Goal: Information Seeking & Learning: Learn about a topic

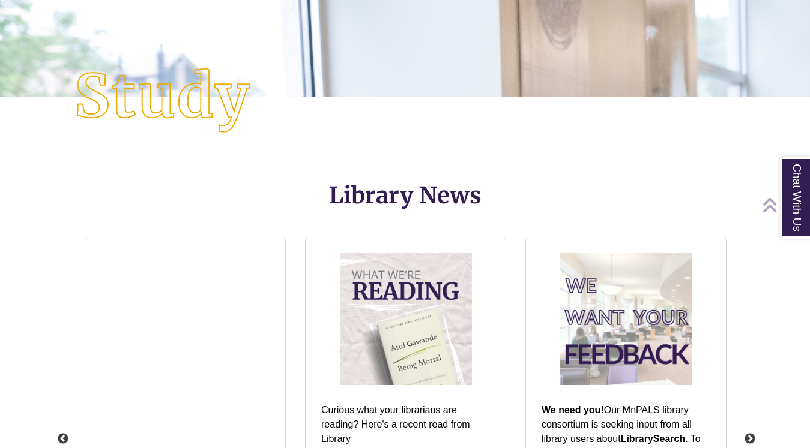
scroll to position [421, 708]
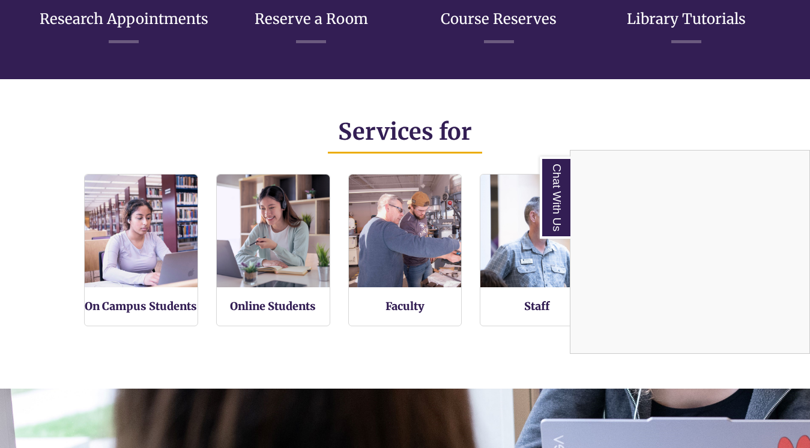
click at [618, 128] on div "Chat With Us" at bounding box center [405, 224] width 810 height 448
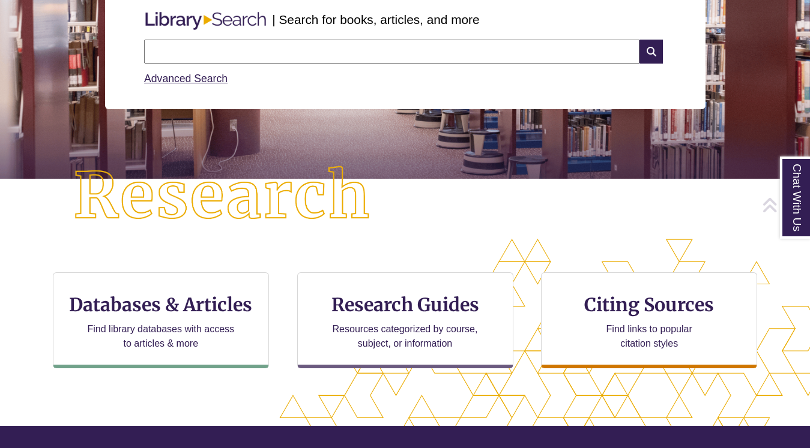
scroll to position [185, 0]
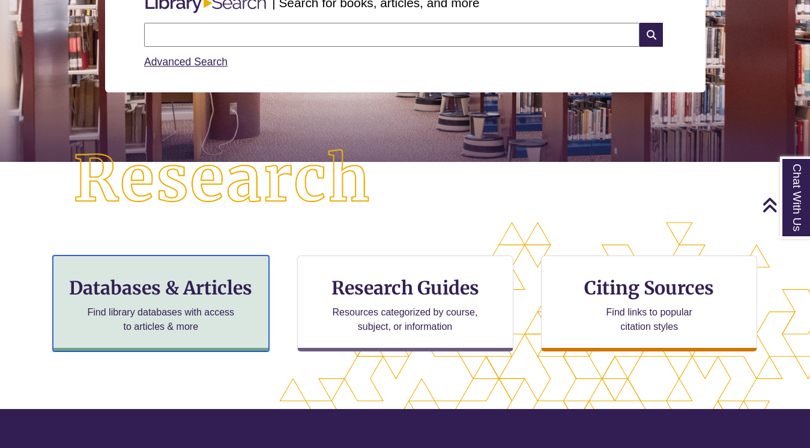
click at [196, 289] on h3 "Databases & Articles" at bounding box center [161, 288] width 196 height 23
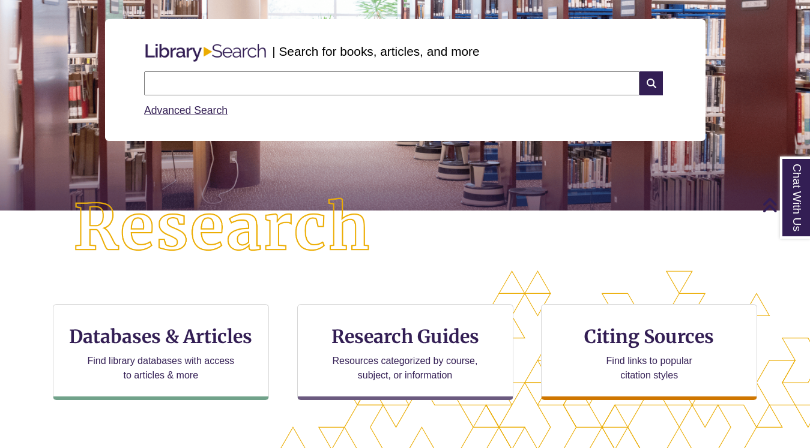
scroll to position [134, 0]
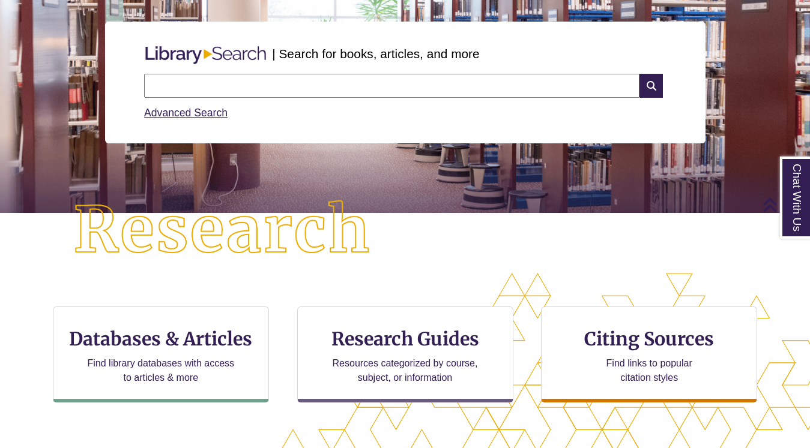
click at [219, 85] on input "text" at bounding box center [391, 86] width 495 height 24
click at [315, 86] on input "text" at bounding box center [391, 86] width 495 height 24
paste input "**********"
type input "**********"
click at [650, 88] on icon at bounding box center [650, 86] width 23 height 24
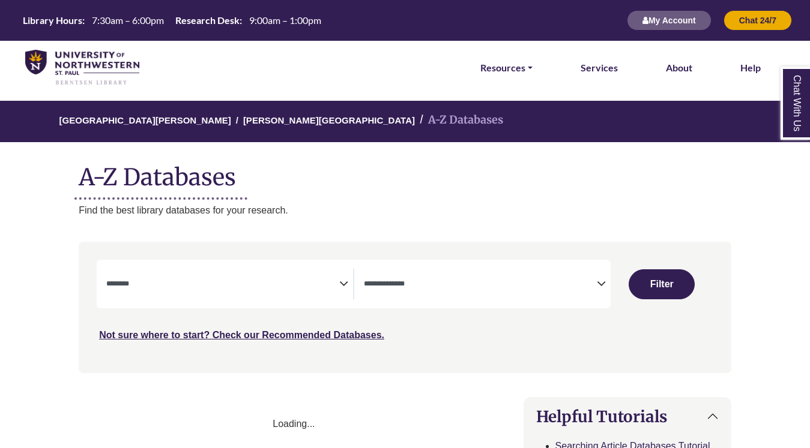
select select "Database Subject Filter"
select select "Database Types Filter"
select select "Database Subject Filter"
select select "Database Types Filter"
